Goal: Navigation & Orientation: Find specific page/section

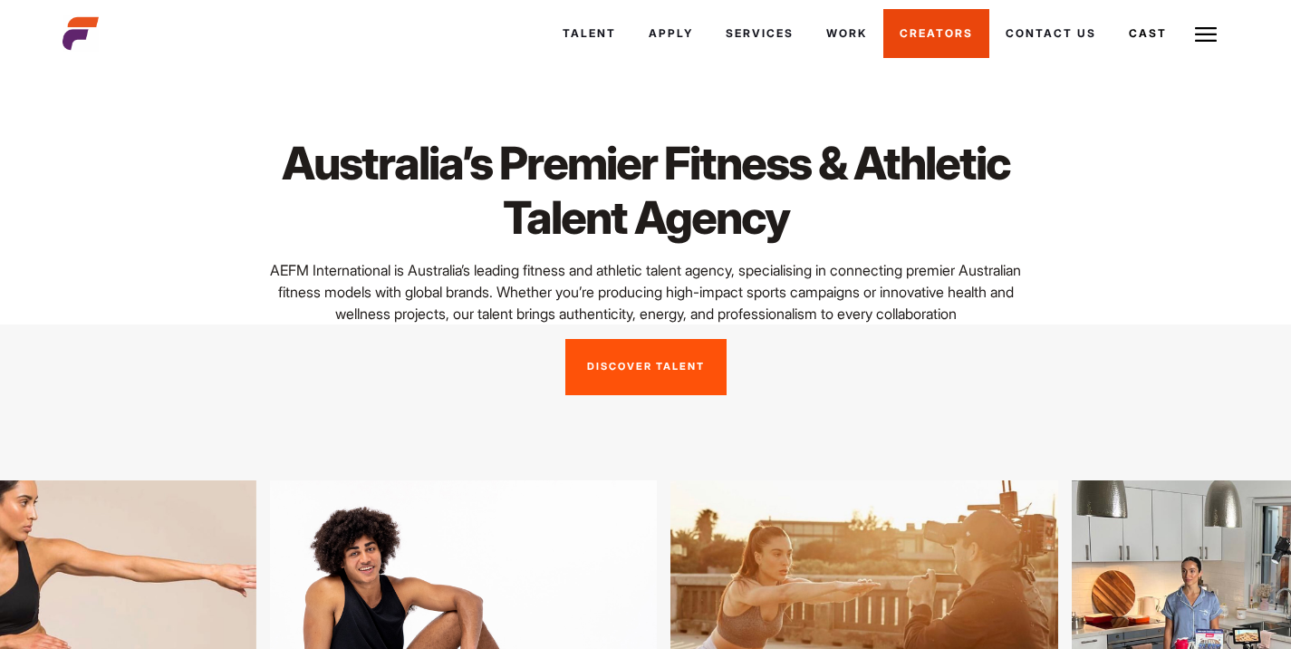
click at [923, 21] on link "Creators" at bounding box center [936, 33] width 106 height 49
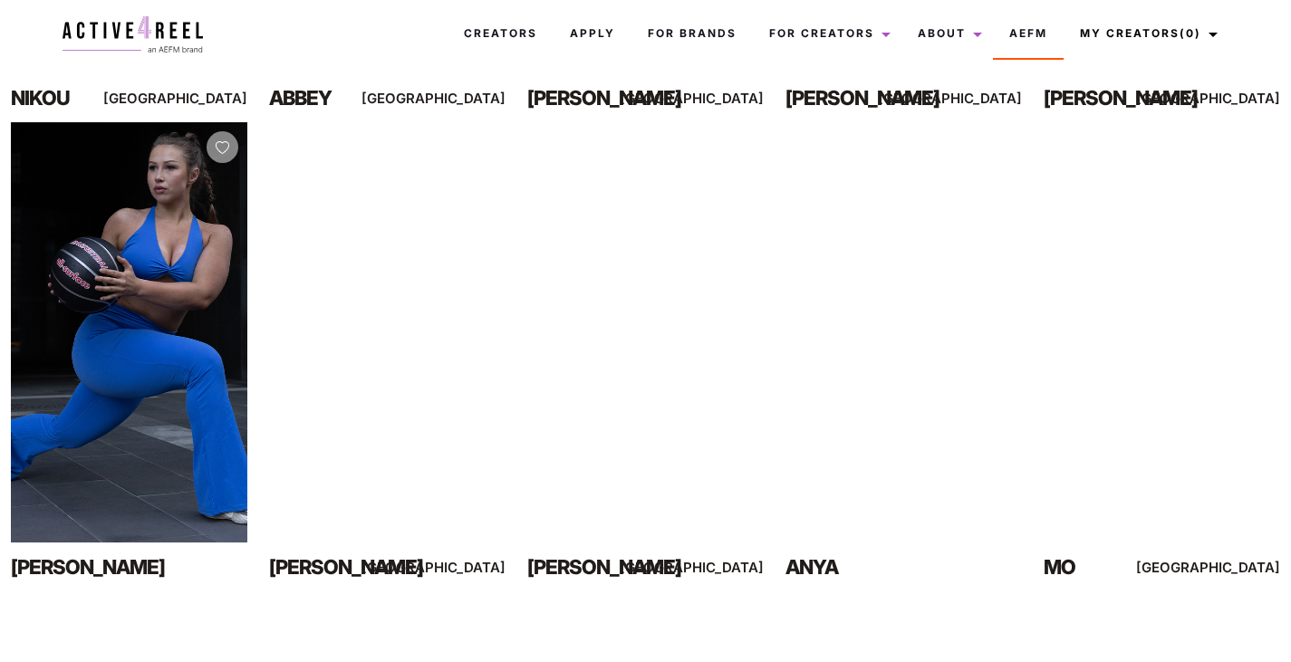
scroll to position [782, 0]
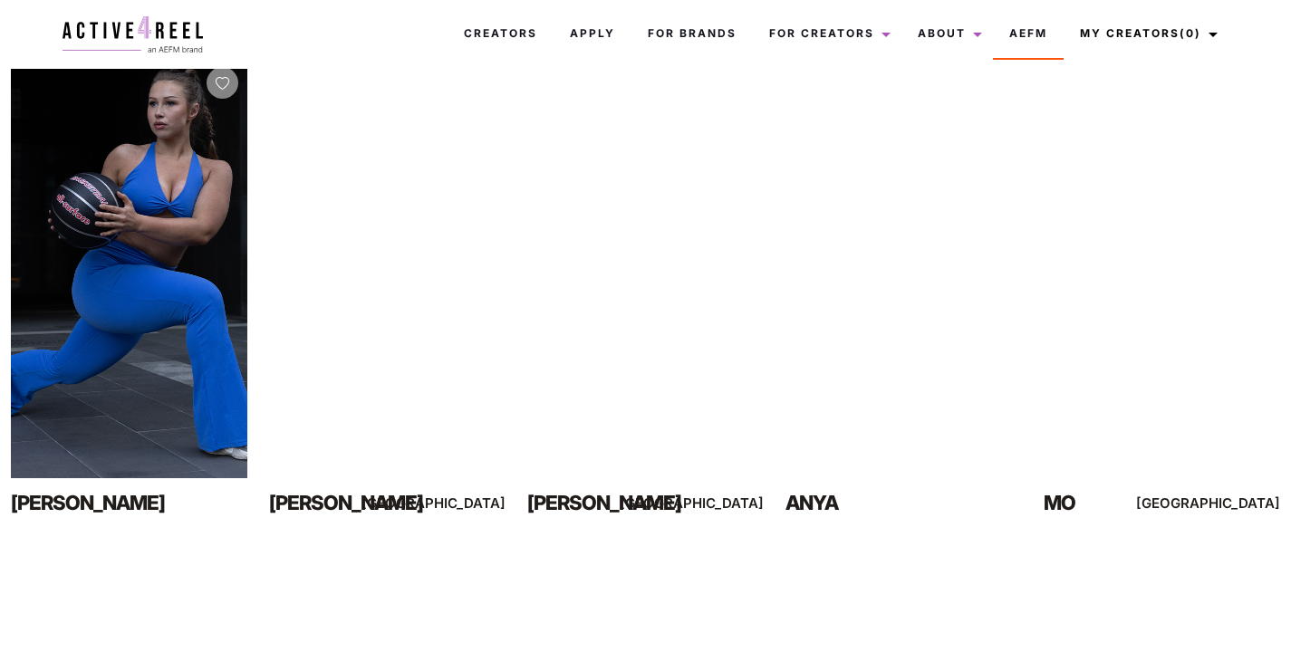
drag, startPoint x: 1304, startPoint y: 147, endPoint x: 1304, endPoint y: 356, distance: 209.3
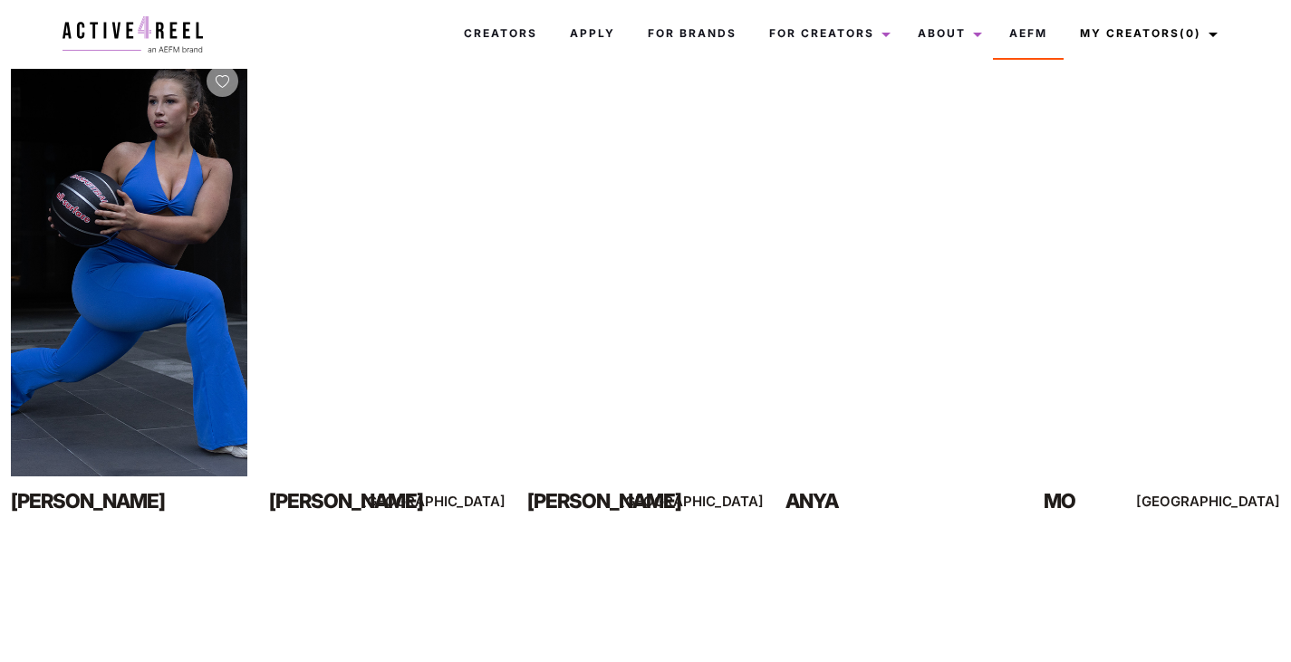
click at [1290, 356] on html "Creators Apply For Brands For Creators Creator Hub About News FAQs Testimonials…" at bounding box center [645, 408] width 1291 height 2363
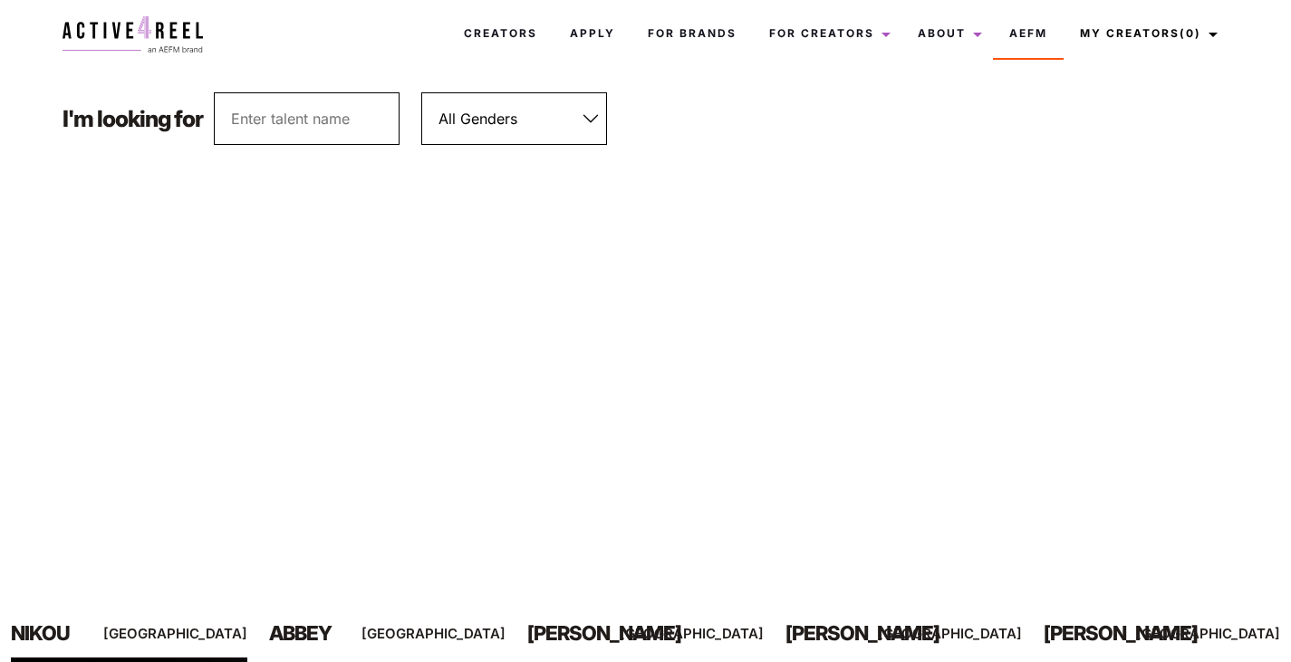
scroll to position [169, 0]
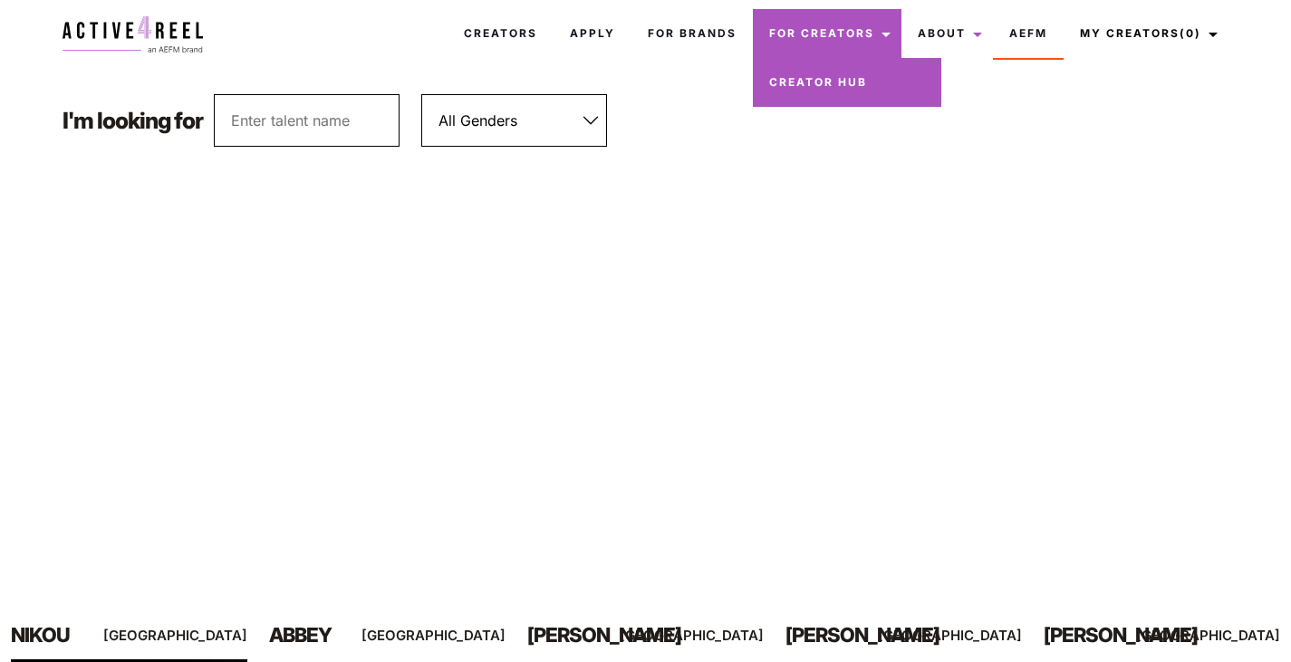
click at [832, 82] on link "Creator Hub" at bounding box center [847, 82] width 188 height 49
